Goal: Check status: Check status

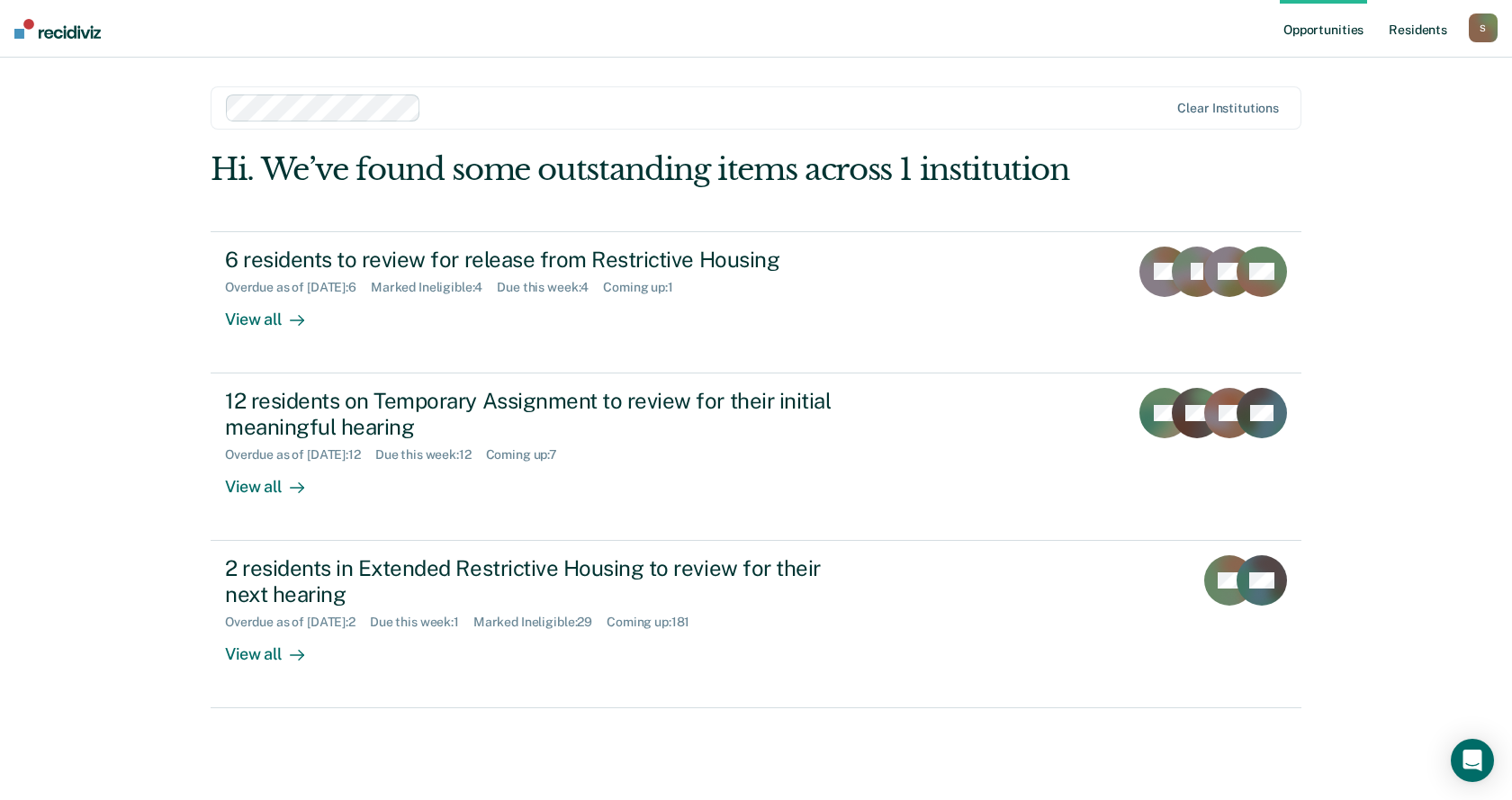
click at [1440, 24] on link "Resident s" at bounding box center [1418, 28] width 66 height 57
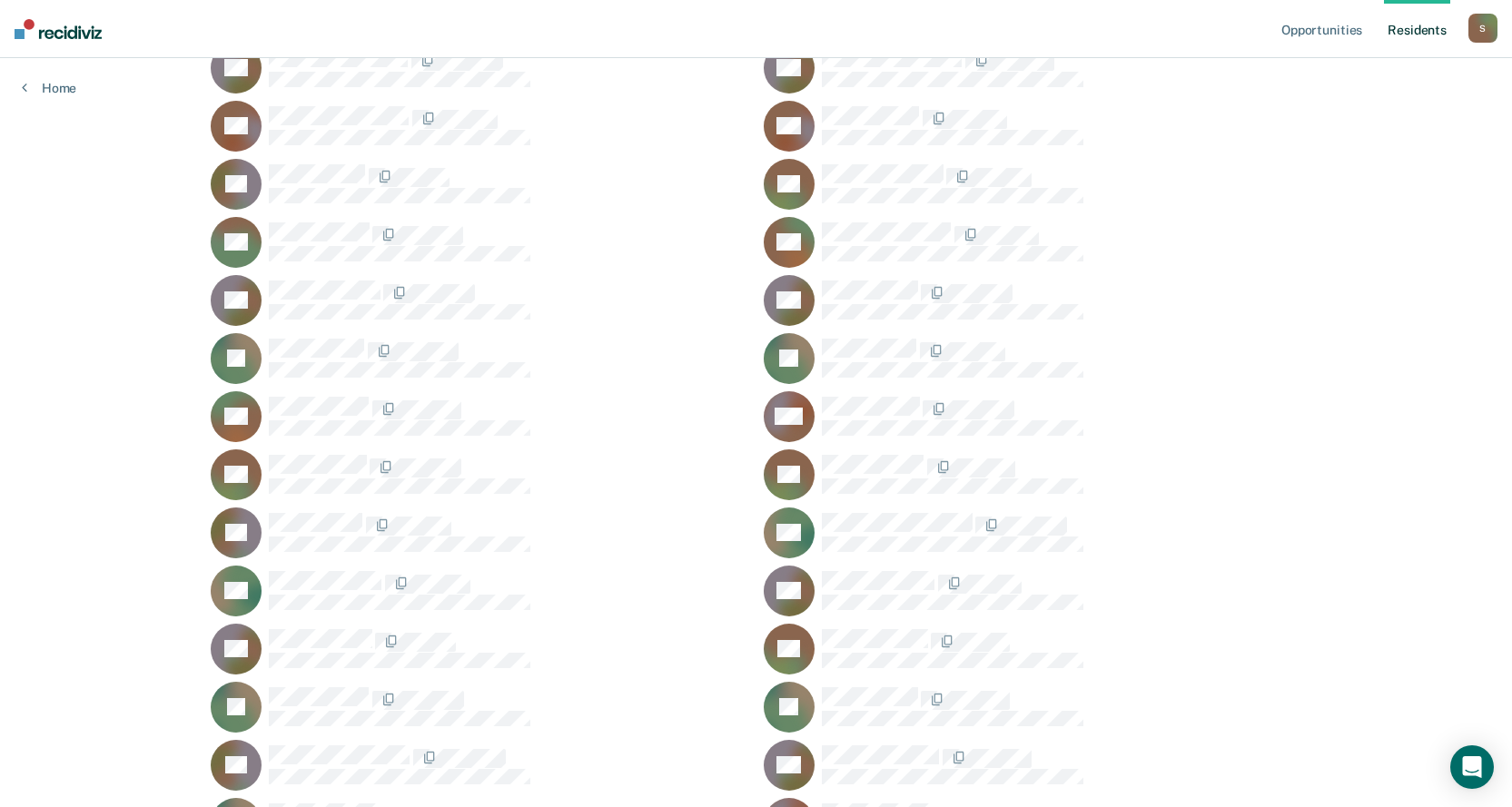
scroll to position [8697, 0]
